Goal: Task Accomplishment & Management: Manage account settings

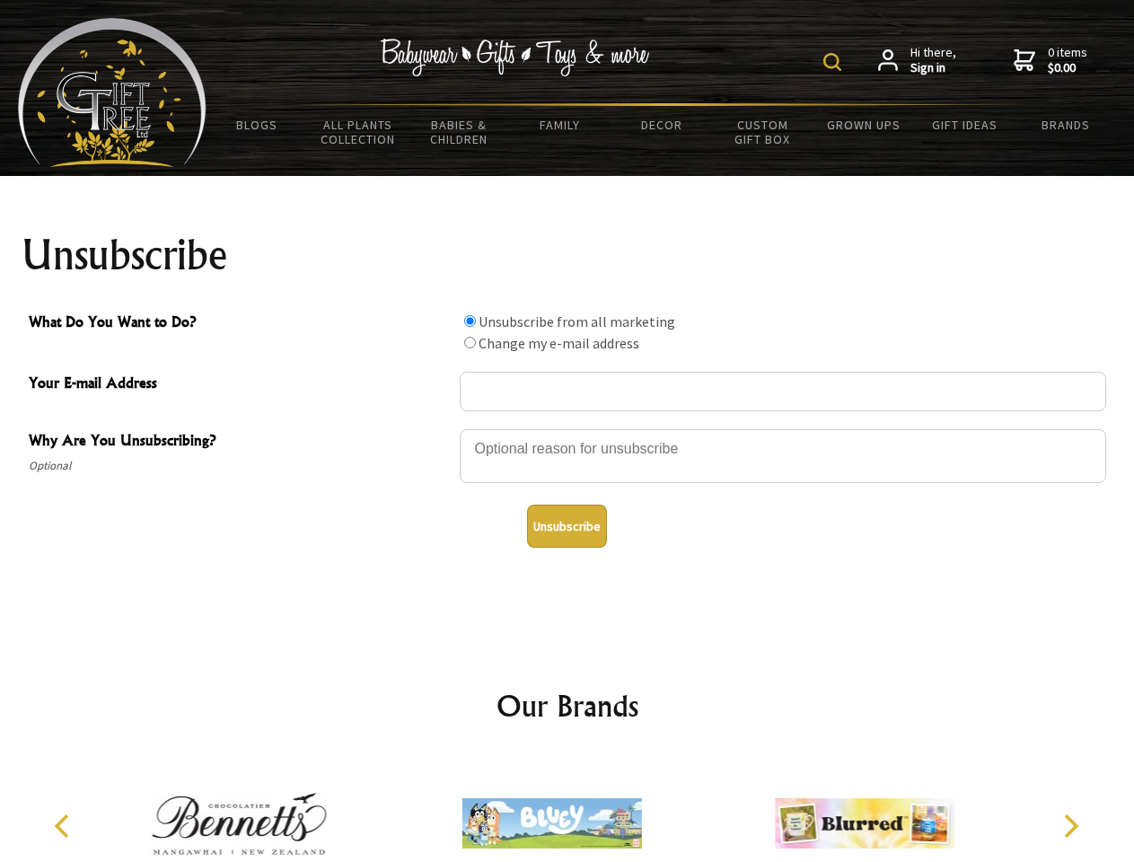
click at [835, 62] on img at bounding box center [832, 62] width 18 height 18
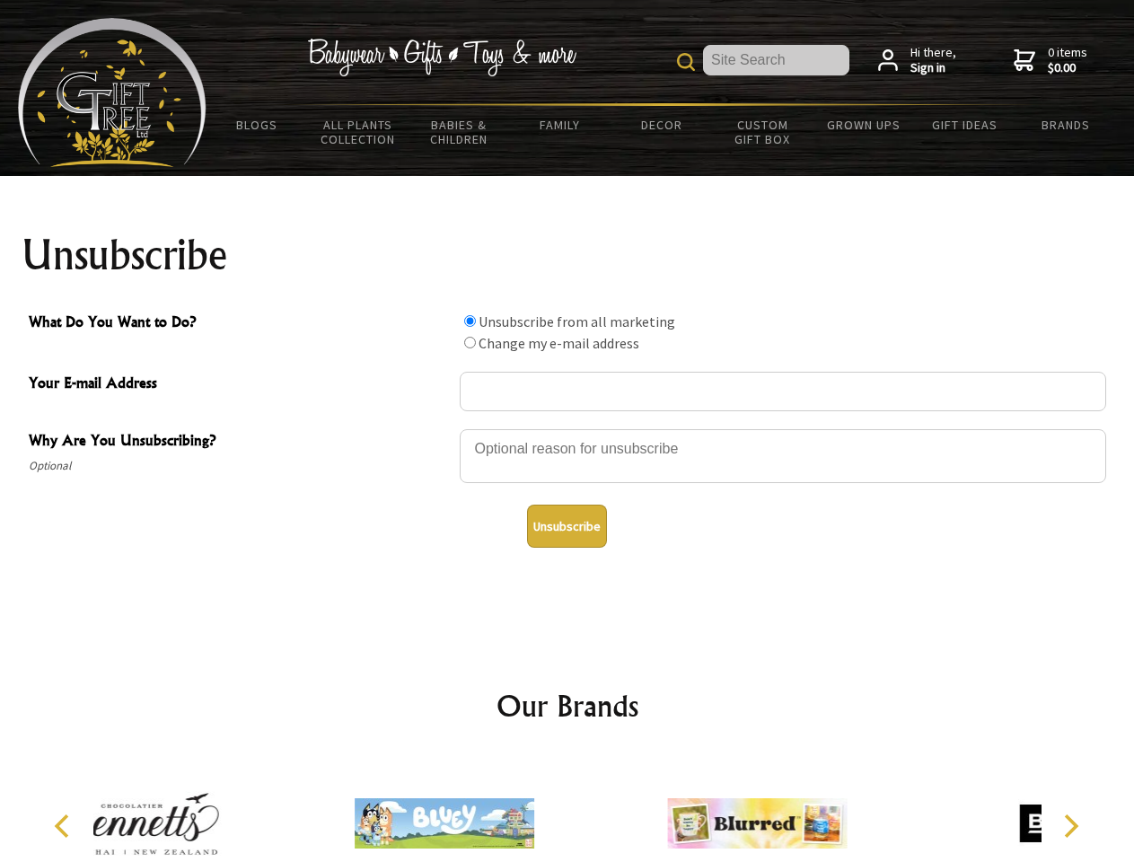
click at [568, 428] on div at bounding box center [783, 458] width 647 height 63
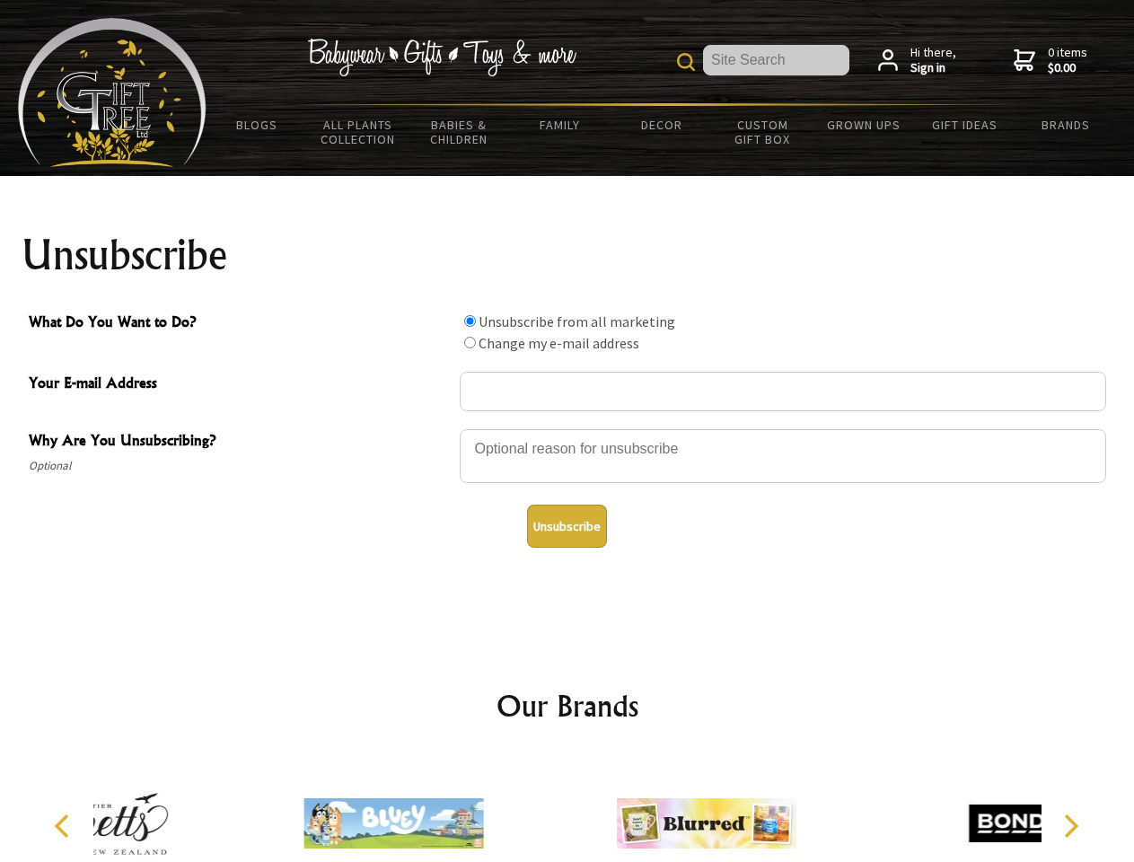
click at [470, 321] on input "What Do You Want to Do?" at bounding box center [470, 321] width 12 height 12
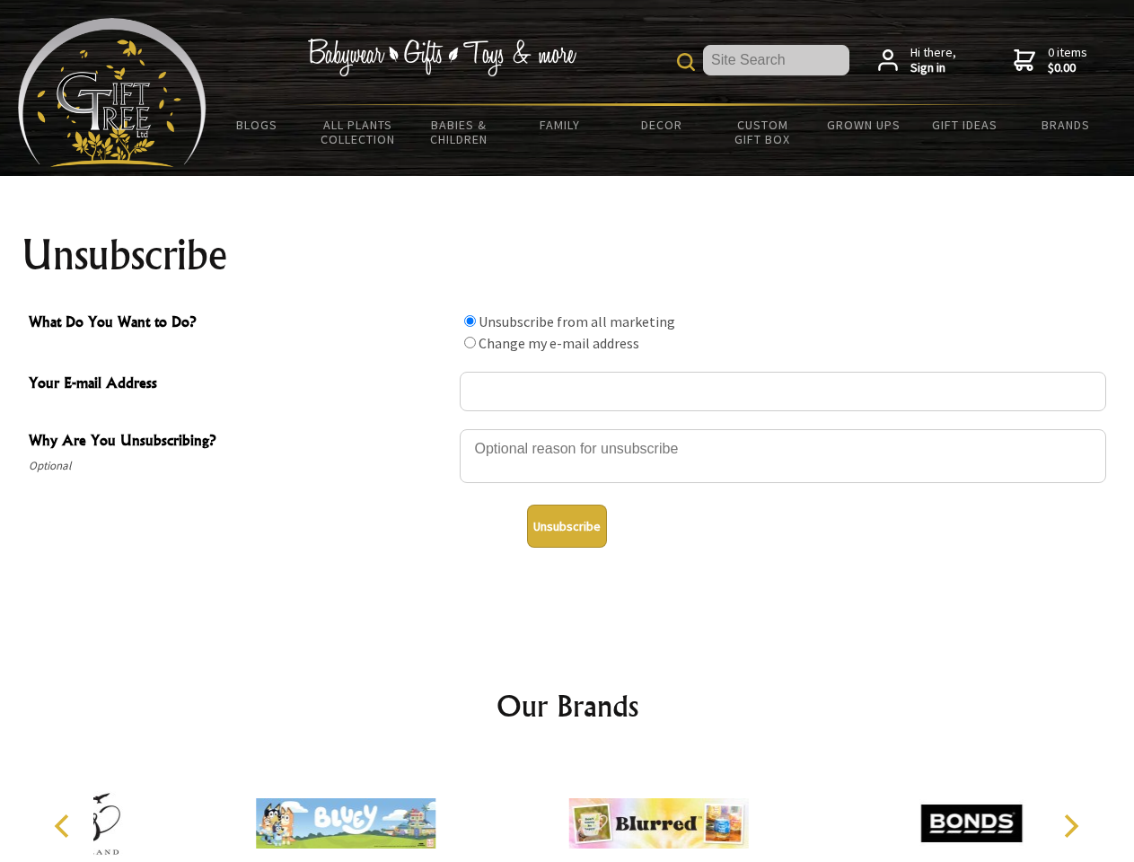
click at [470, 342] on input "What Do You Want to Do?" at bounding box center [470, 343] width 12 height 12
radio input "true"
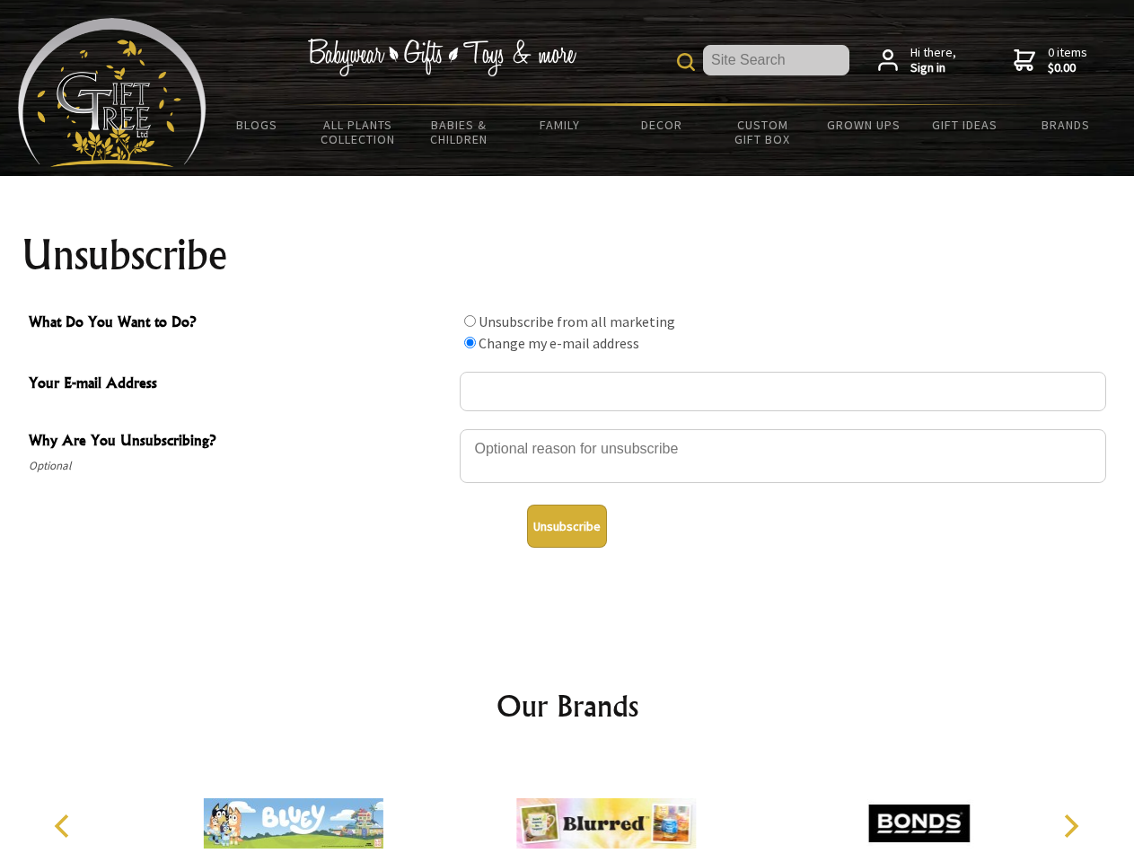
click at [567, 526] on button "Unsubscribe" at bounding box center [567, 526] width 80 height 43
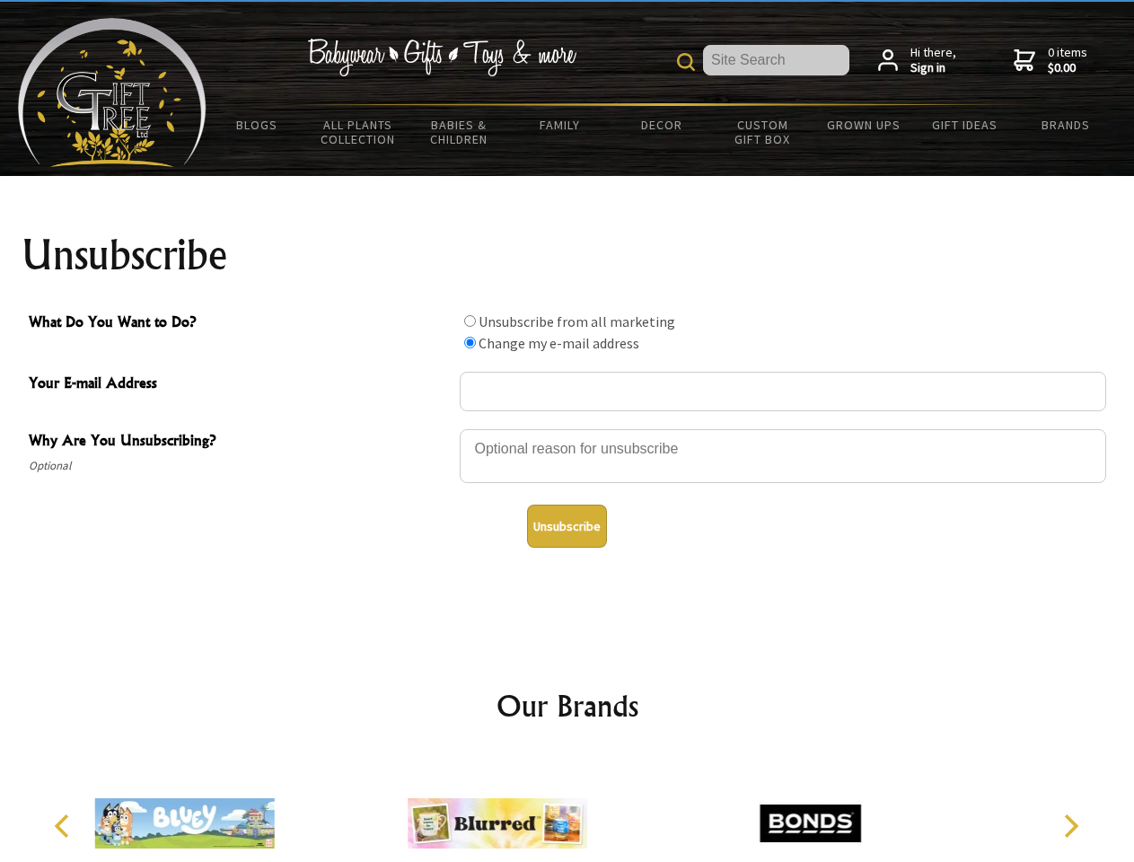
click at [65, 826] on icon "Previous" at bounding box center [63, 825] width 23 height 23
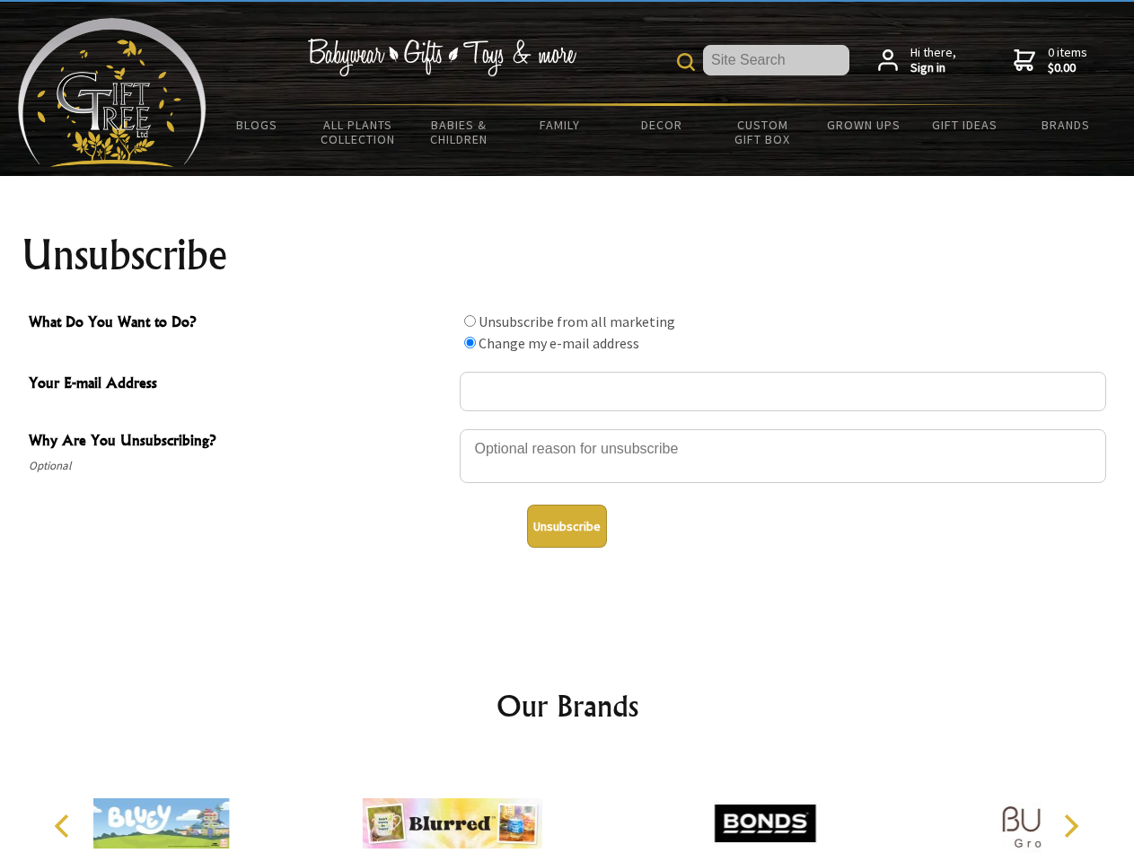
click at [1070, 826] on icon "Next" at bounding box center [1069, 825] width 23 height 23
